Goal: Find specific page/section: Find specific page/section

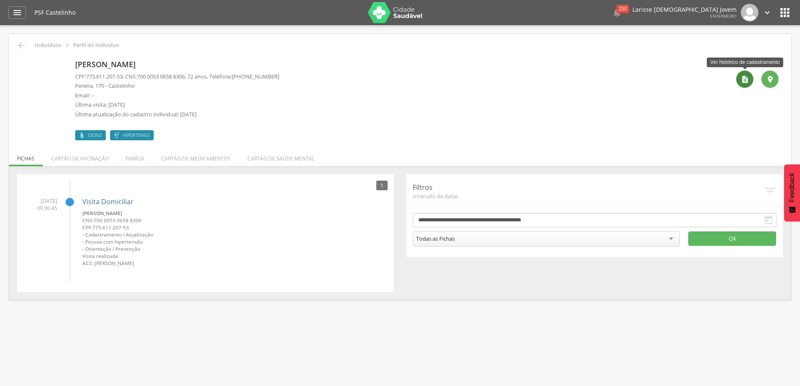
click at [747, 75] on icon "" at bounding box center [745, 79] width 8 height 8
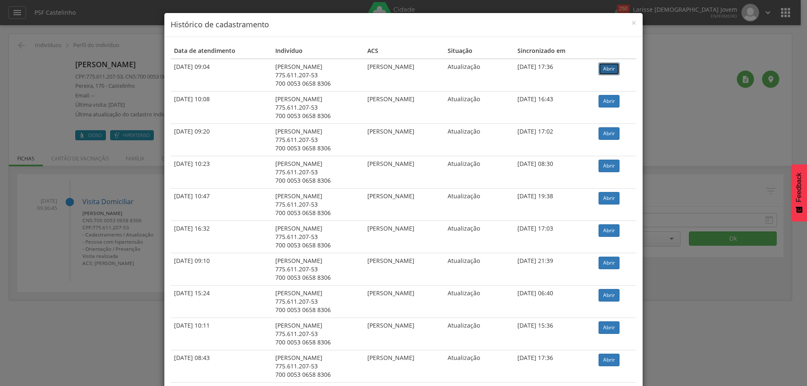
click at [613, 68] on link "Abrir" at bounding box center [608, 69] width 21 height 13
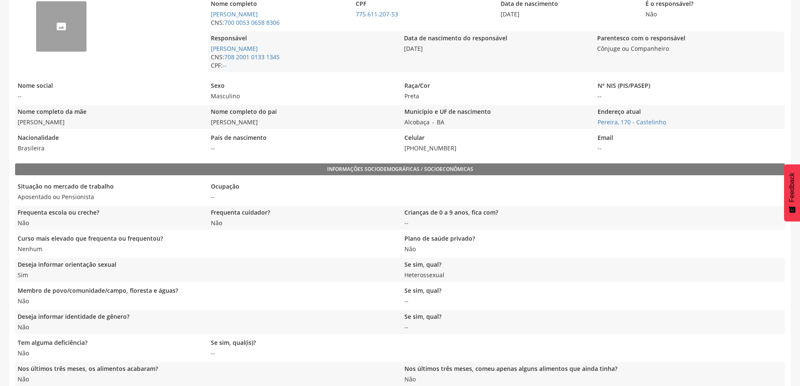
scroll to position [53, 0]
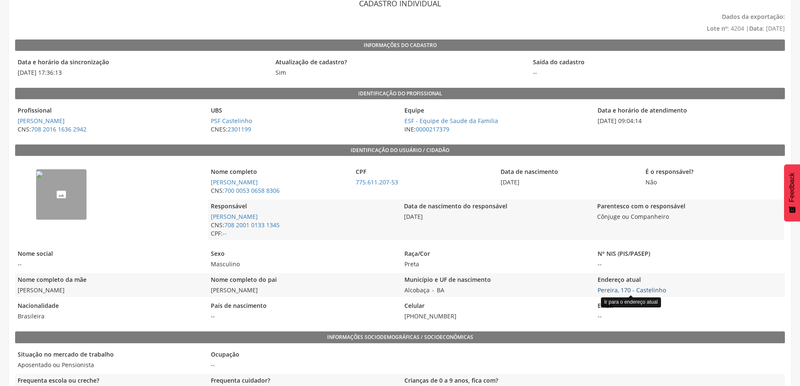
click at [640, 286] on link "Pereira, 170 - Castelinho" at bounding box center [632, 290] width 68 height 8
